Goal: Information Seeking & Learning: Compare options

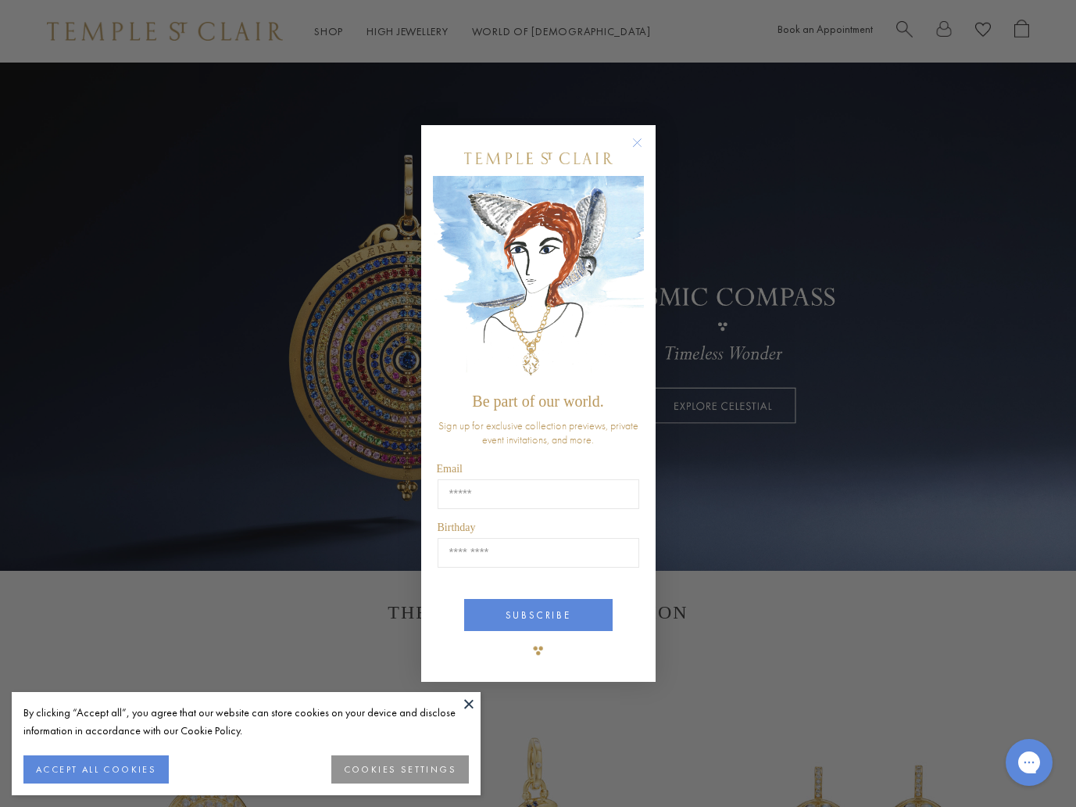
click at [636, 143] on icon "Close dialog" at bounding box center [637, 143] width 8 height 8
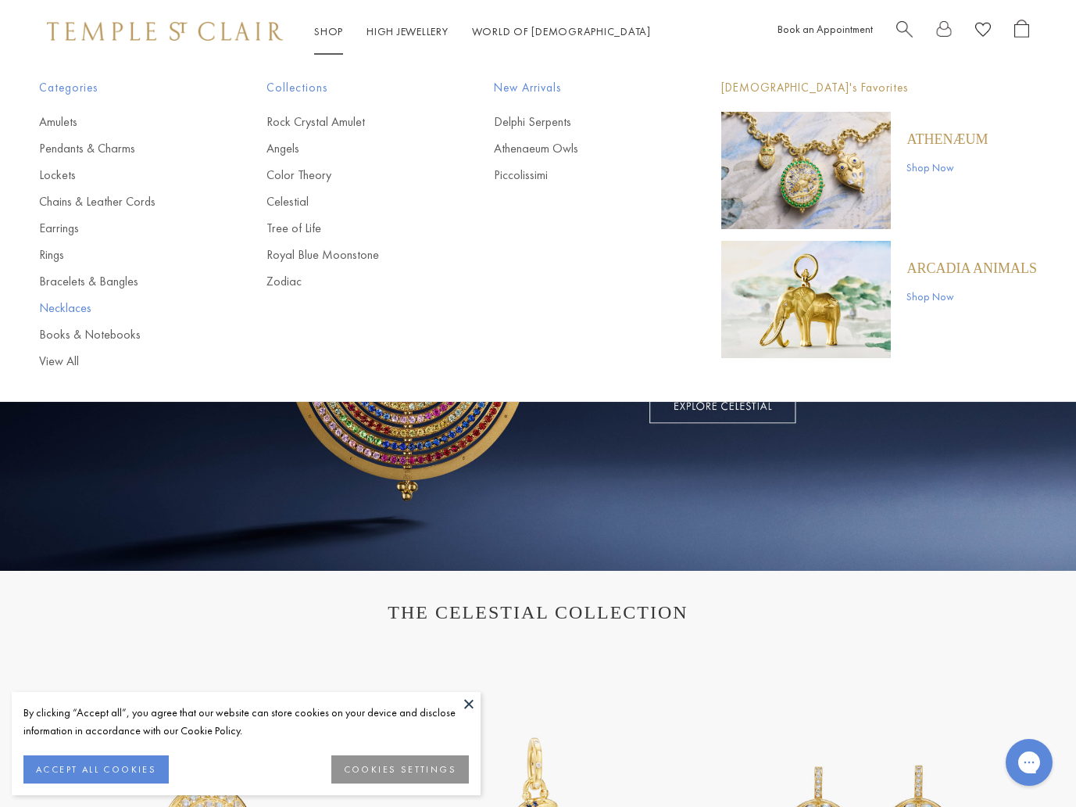
click at [73, 313] on link "Necklaces" at bounding box center [121, 307] width 165 height 17
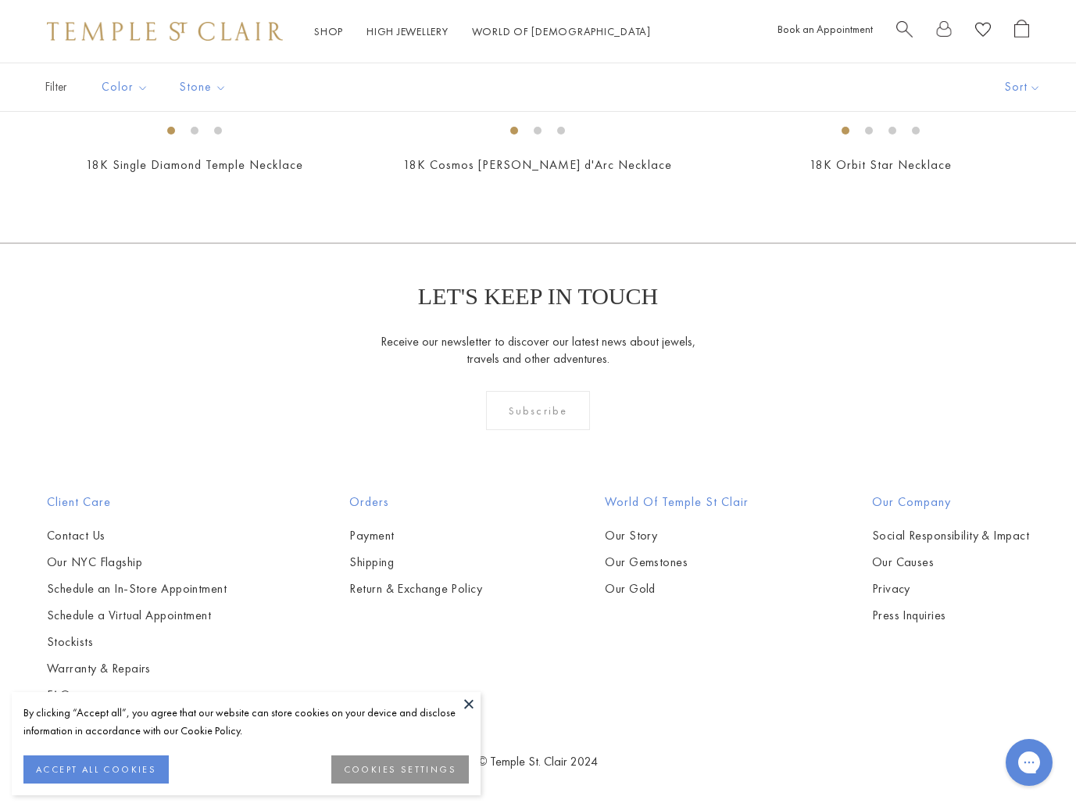
scroll to position [5115, 0]
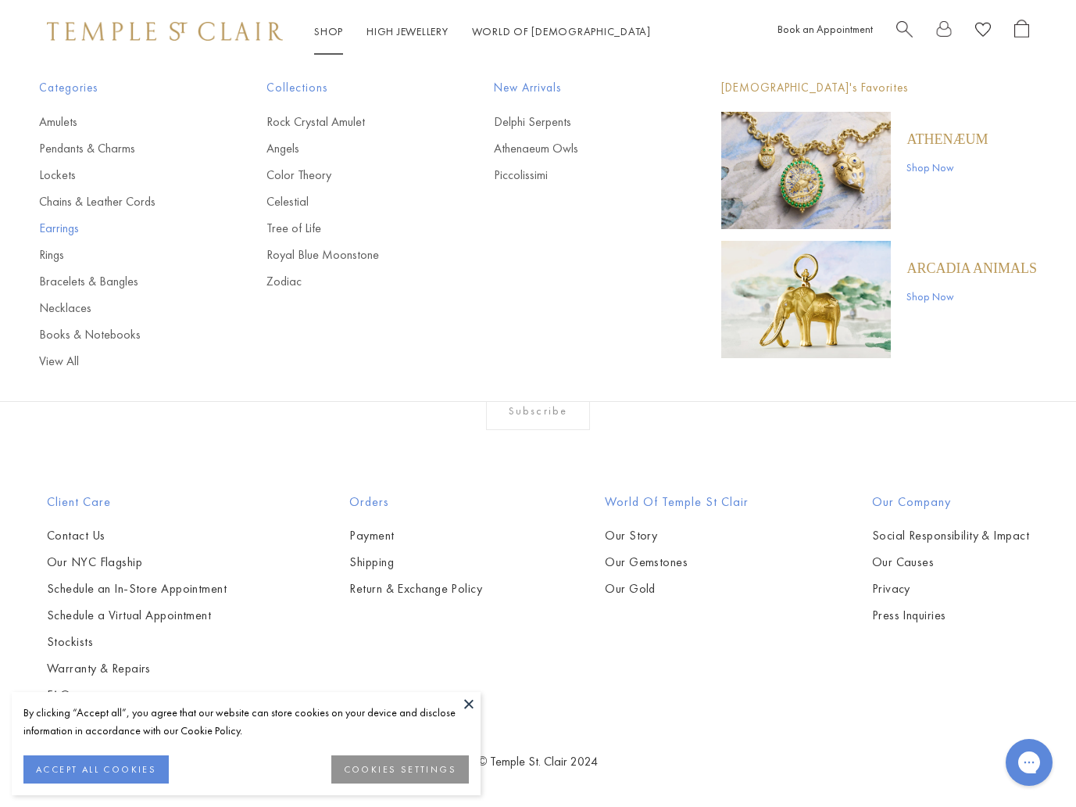
click at [63, 226] on link "Earrings" at bounding box center [121, 228] width 165 height 17
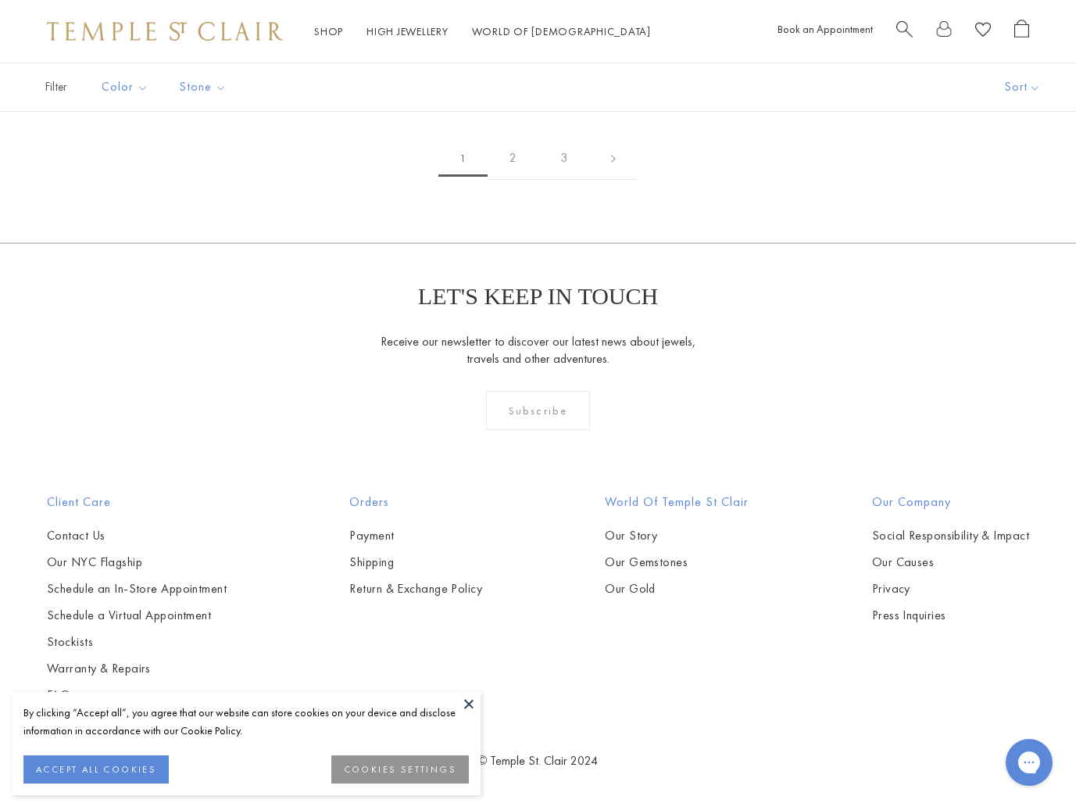
scroll to position [5827, 0]
click at [0, 0] on img at bounding box center [0, 0] width 0 height 0
click at [514, 180] on link "2" at bounding box center [513, 158] width 51 height 43
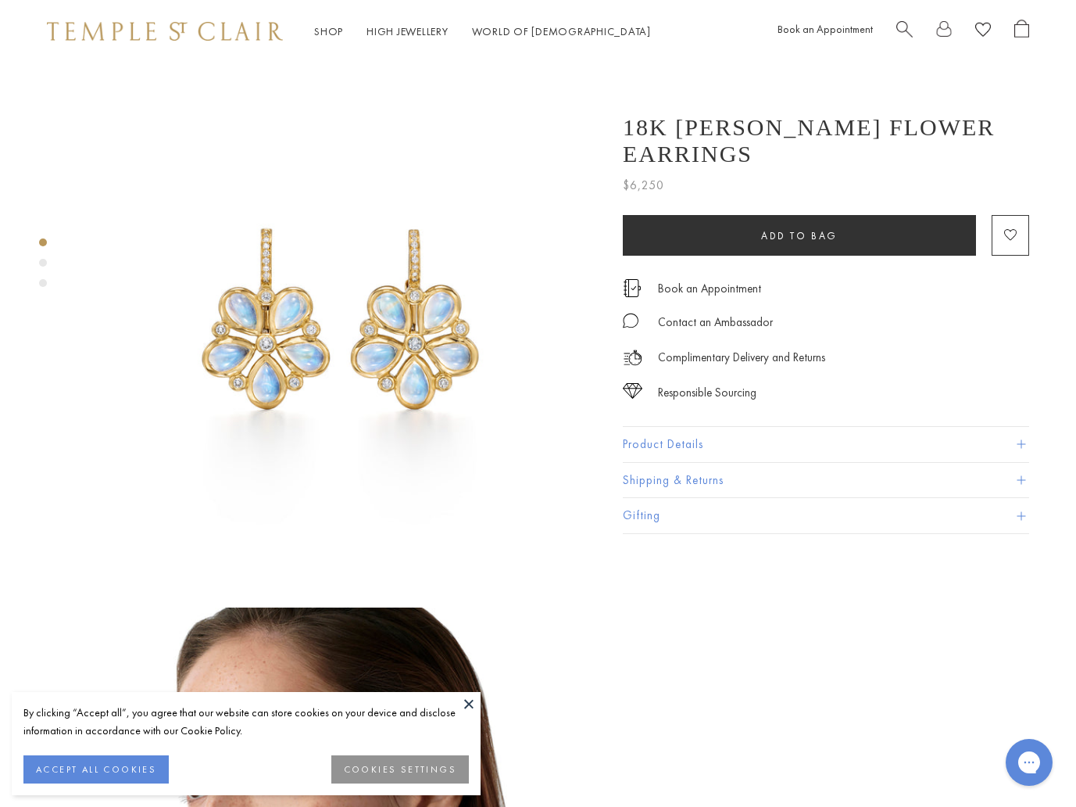
click at [916, 427] on button "Product Details" at bounding box center [826, 444] width 407 height 35
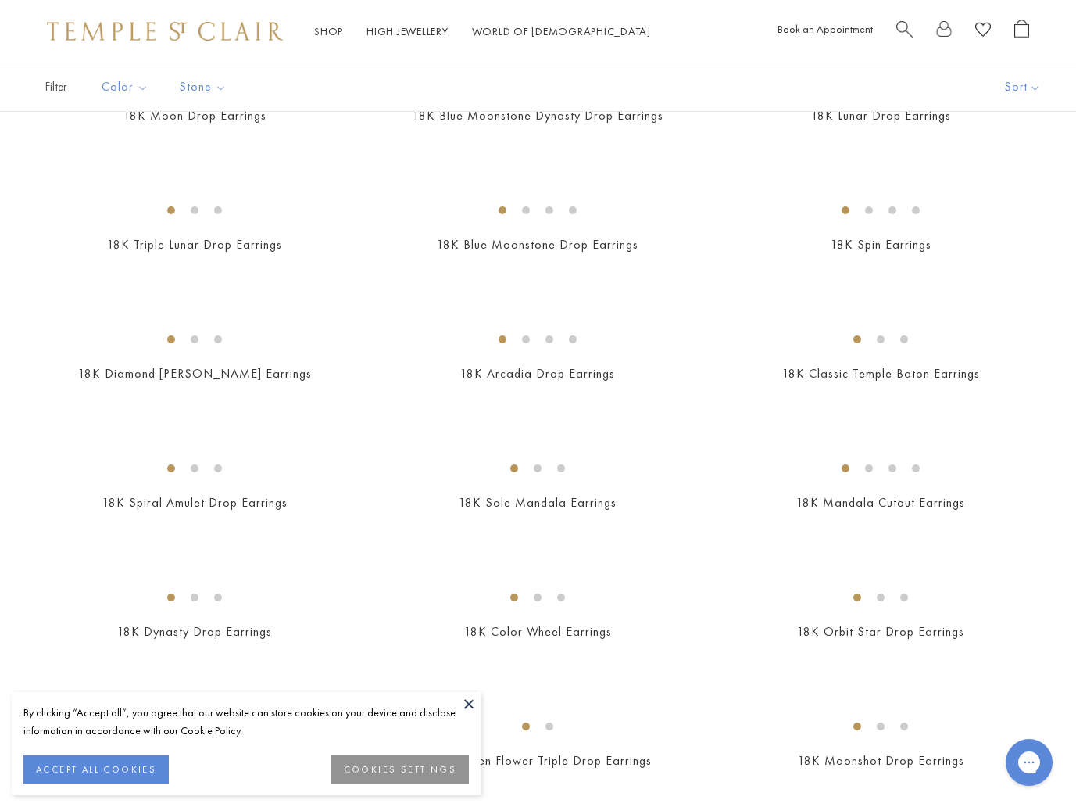
scroll to position [1608, 0]
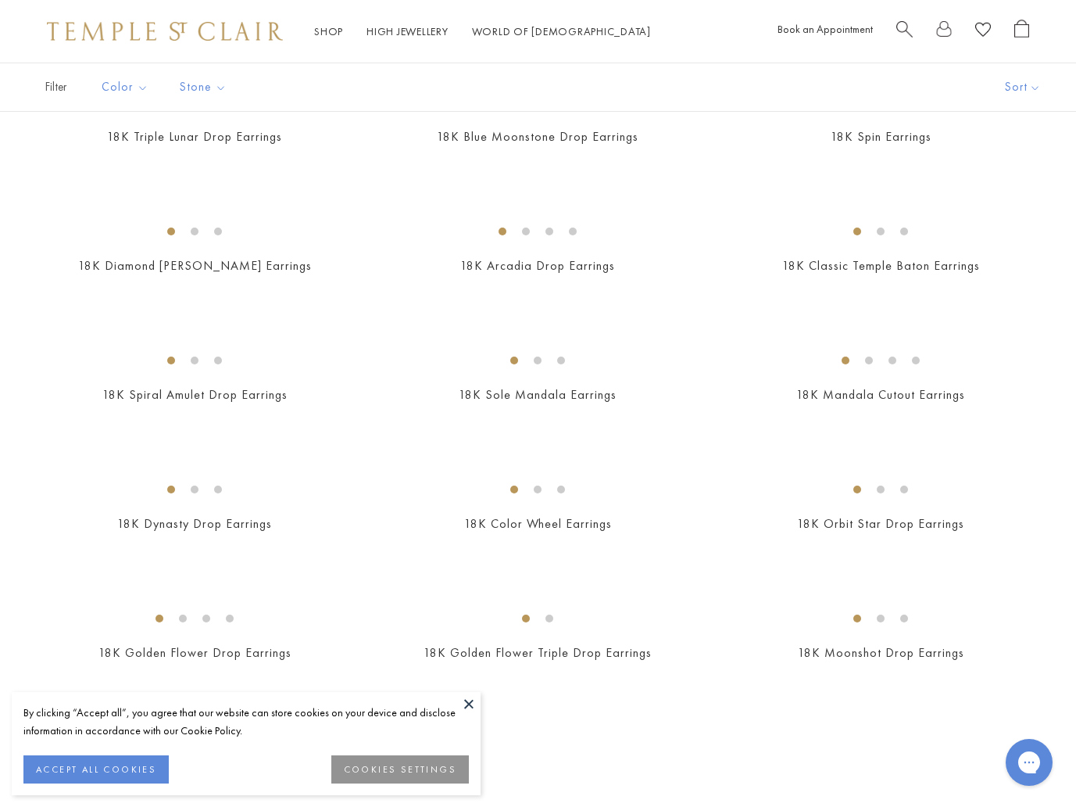
click at [0, 0] on img at bounding box center [0, 0] width 0 height 0
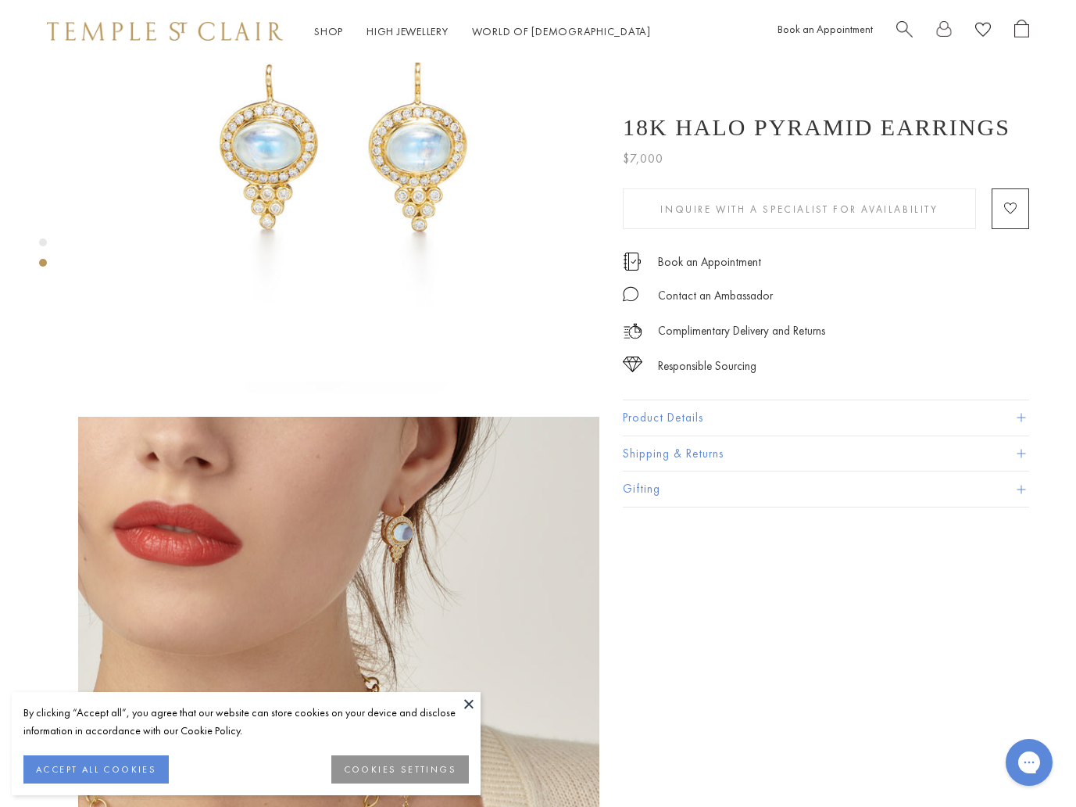
scroll to position [191, 1]
click at [1021, 415] on span at bounding box center [1020, 418] width 9 height 9
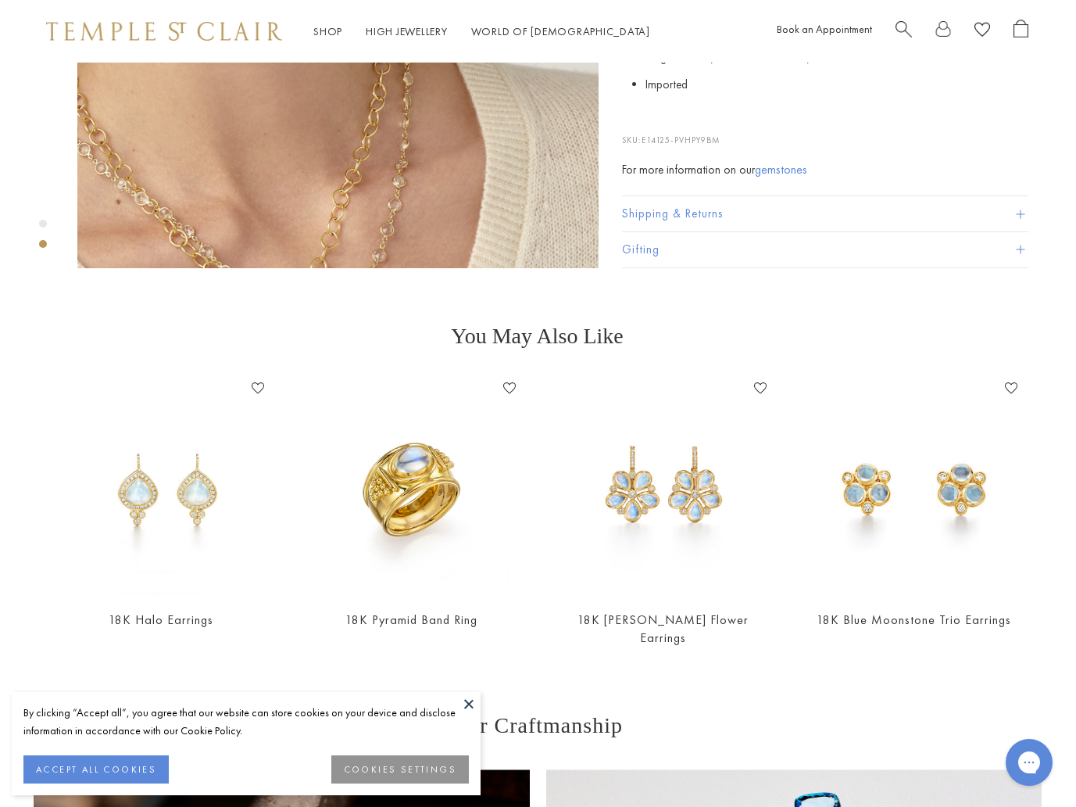
scroll to position [873, 2]
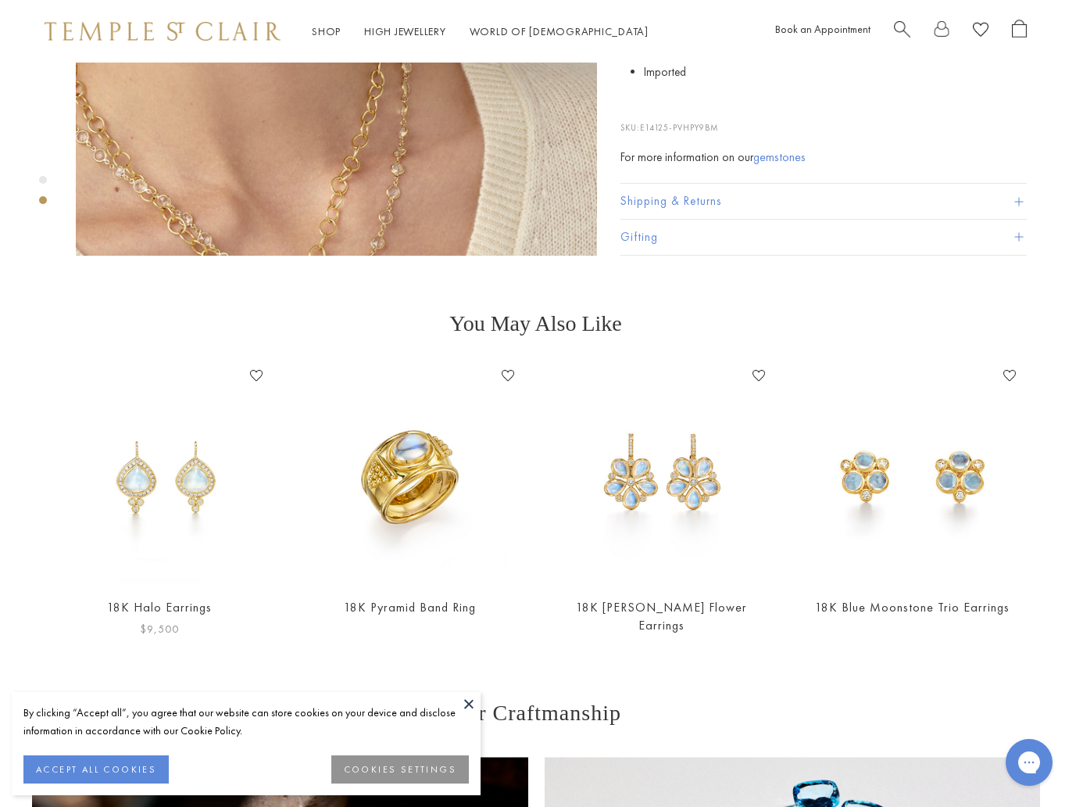
click at [141, 471] on img at bounding box center [159, 474] width 220 height 220
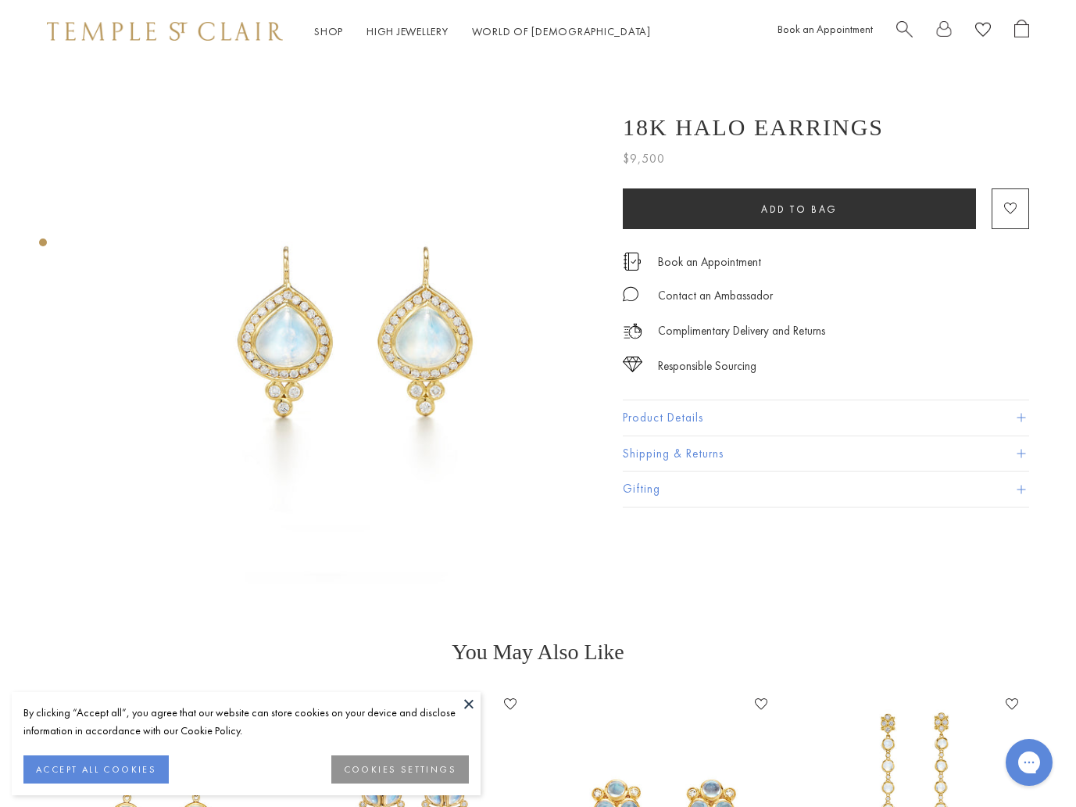
click at [905, 32] on span "Search" at bounding box center [905, 28] width 16 height 16
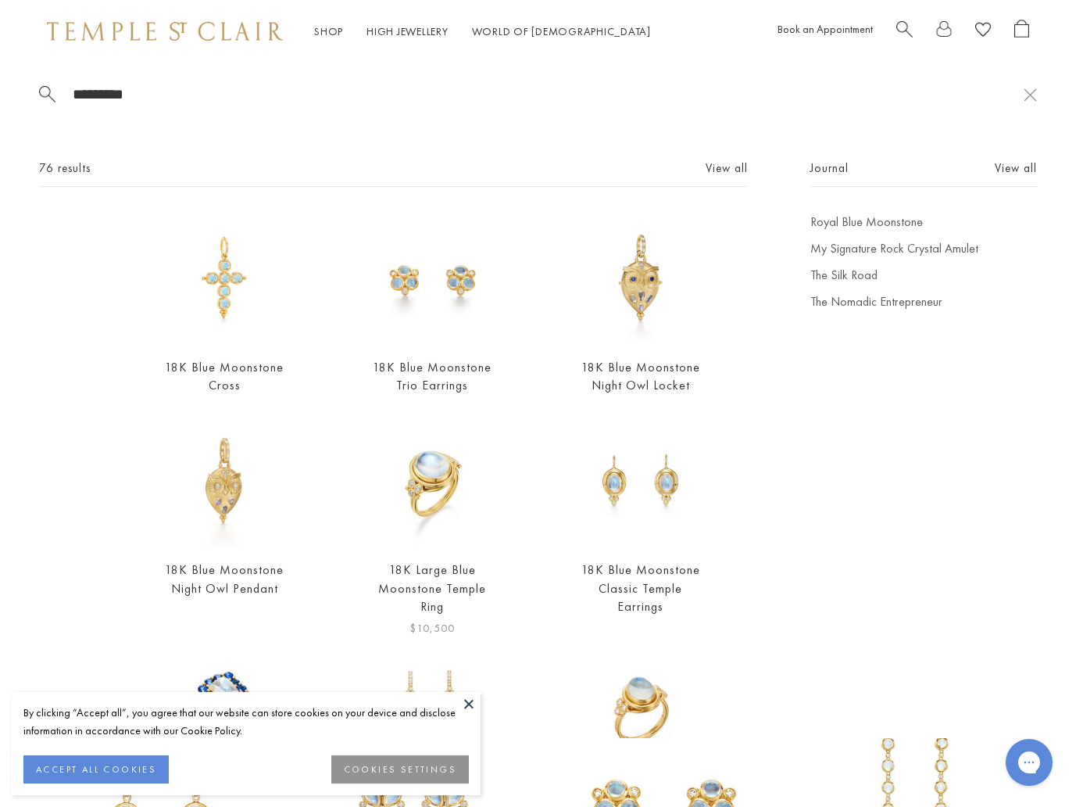
type input "*********"
click at [439, 508] on img at bounding box center [432, 481] width 130 height 130
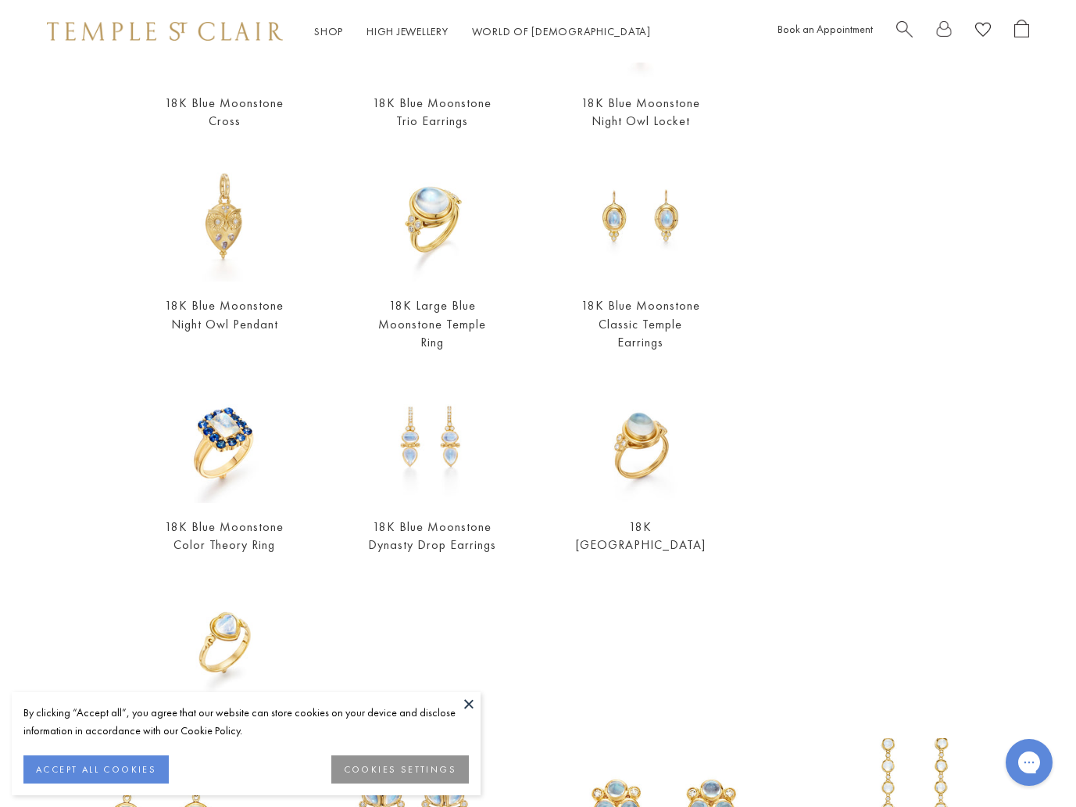
scroll to position [364, 0]
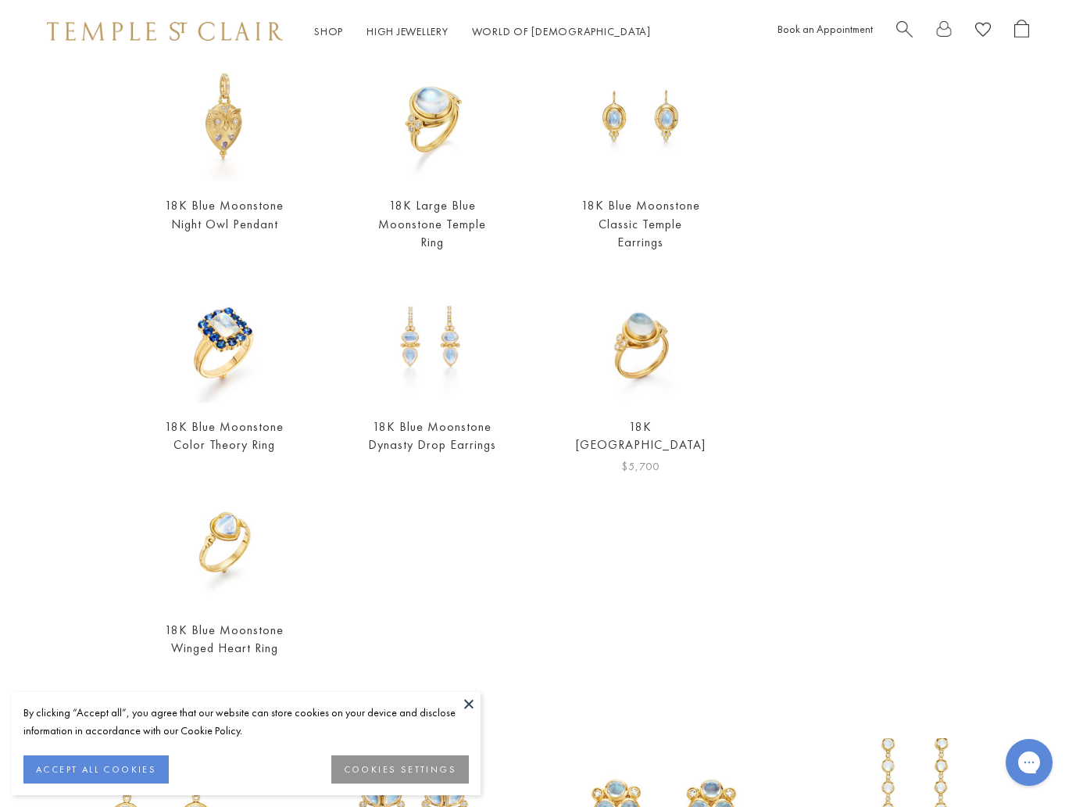
click at [649, 350] on img at bounding box center [641, 338] width 130 height 130
click at [192, 339] on img at bounding box center [224, 338] width 130 height 130
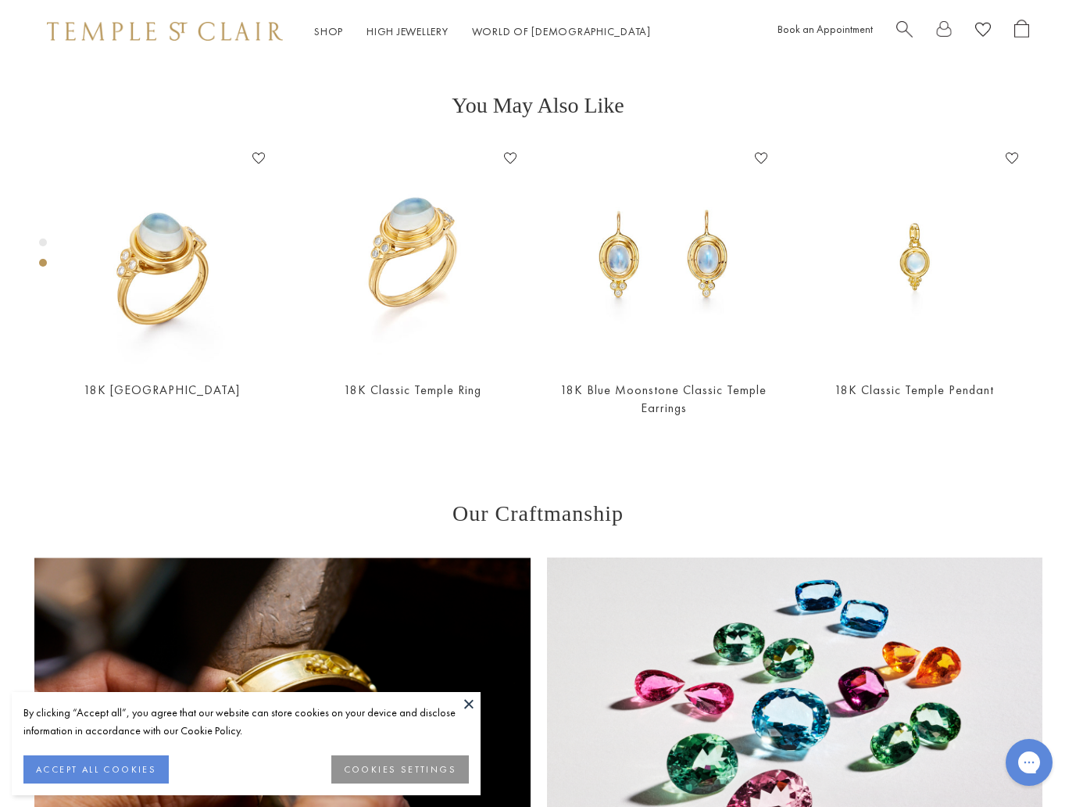
scroll to position [557, 0]
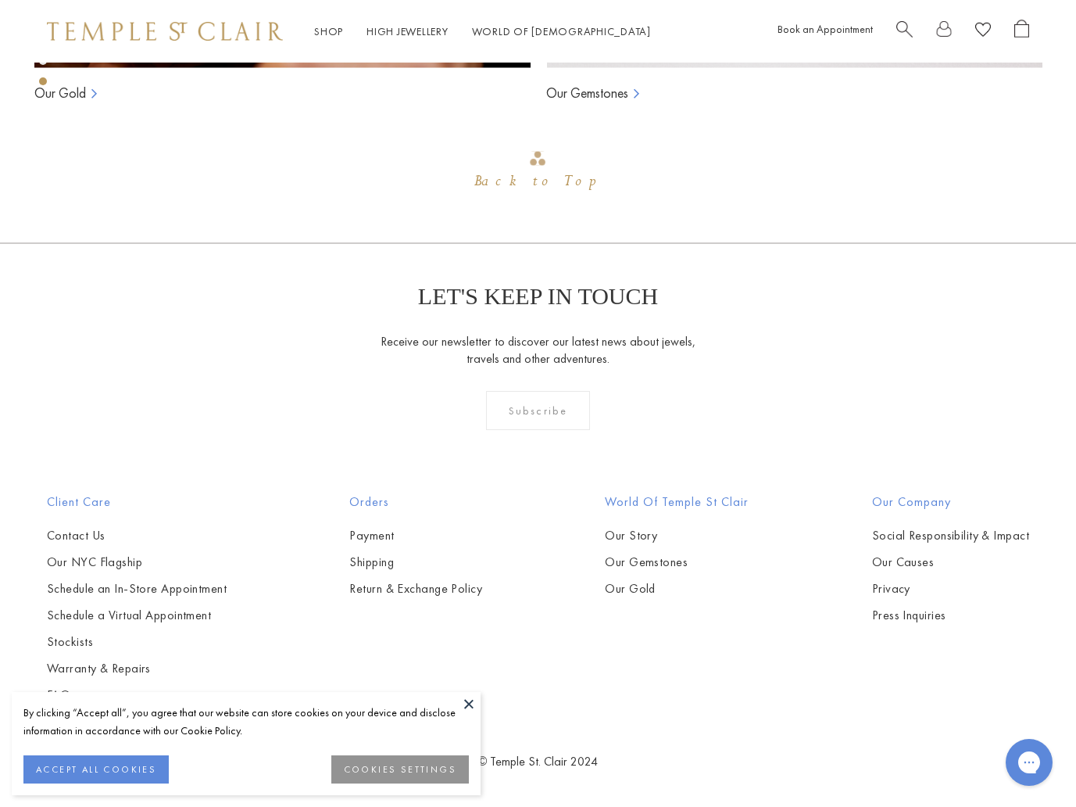
scroll to position [1542, 0]
